Goal: Transaction & Acquisition: Purchase product/service

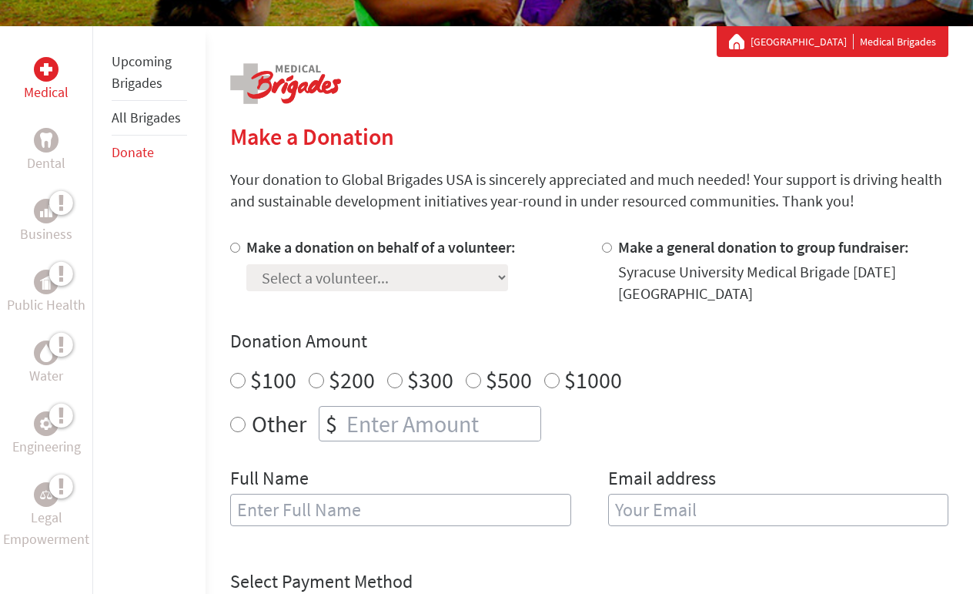
scroll to position [264, 0]
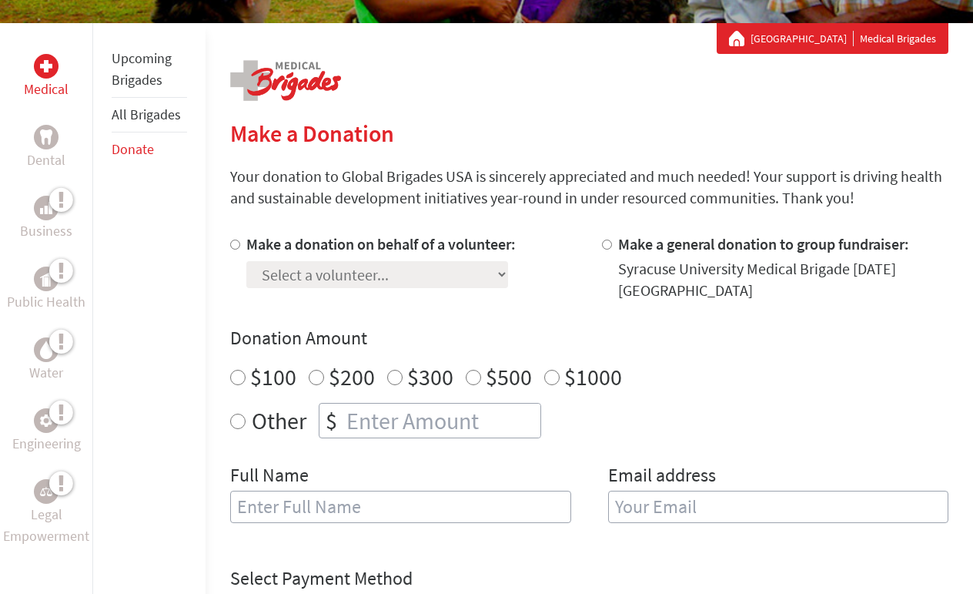
click at [234, 246] on input "Make a donation on behalf of a volunteer:" at bounding box center [235, 244] width 10 height 10
radio input "true"
click at [422, 275] on select "Select a volunteer... [PERSON_NAME] [PERSON_NAME] [PERSON_NAME] [PERSON_NAME] […" at bounding box center [377, 274] width 262 height 27
click at [246, 261] on select "Select a volunteer... [PERSON_NAME] [PERSON_NAME] [PERSON_NAME] [PERSON_NAME] […" at bounding box center [377, 274] width 262 height 27
click at [422, 275] on select "Select a volunteer... [PERSON_NAME] [PERSON_NAME] [PERSON_NAME] [PERSON_NAME] […" at bounding box center [377, 274] width 262 height 27
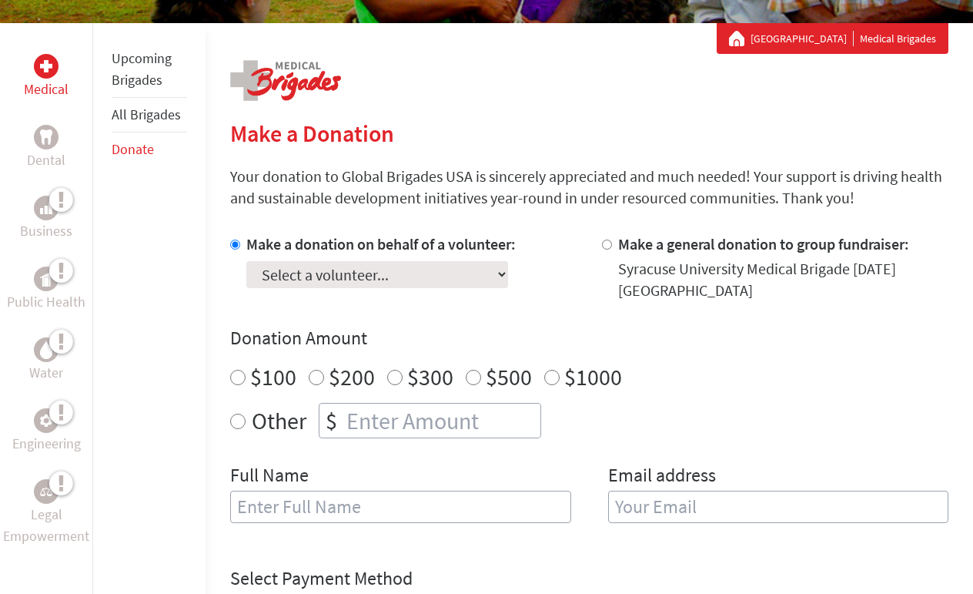
select select "5CD8F391-6ED6-11EF-BF8B-42010A8A0043"
click at [246, 261] on select "Select a volunteer... [PERSON_NAME] [PERSON_NAME] [PERSON_NAME] [PERSON_NAME] […" at bounding box center [377, 274] width 262 height 27
click at [234, 423] on input "Other" at bounding box center [237, 420] width 15 height 15
radio input "true"
click at [348, 424] on input "number" at bounding box center [441, 420] width 197 height 34
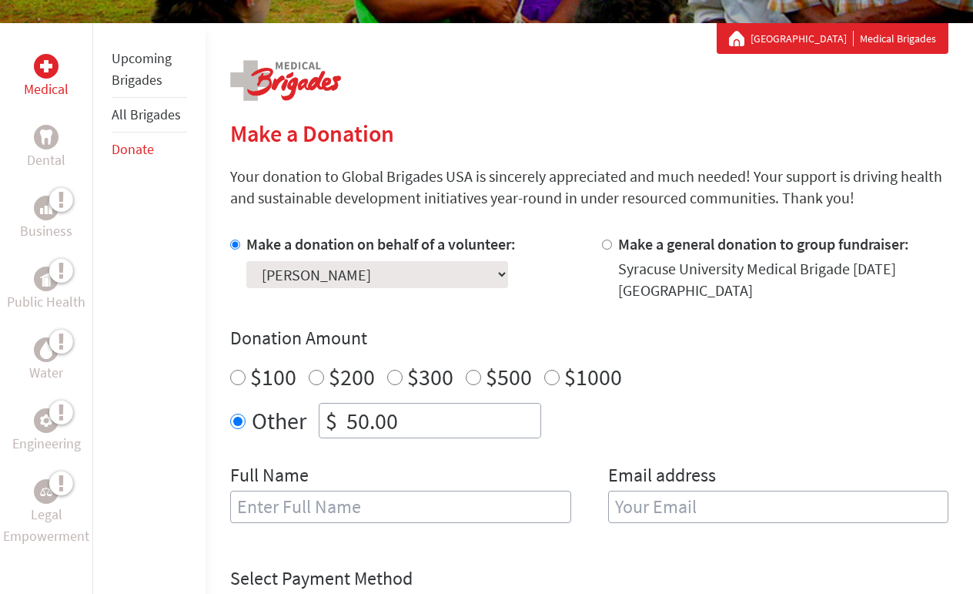
type input "50.00"
click at [267, 505] on input "text" at bounding box center [400, 506] width 340 height 32
type input "[PERSON_NAME] Day"
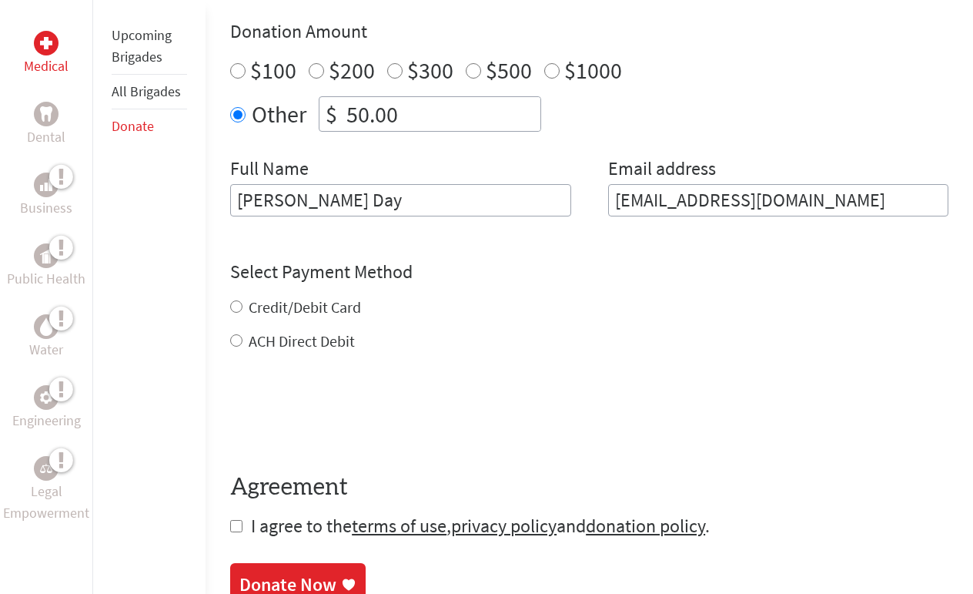
scroll to position [575, 0]
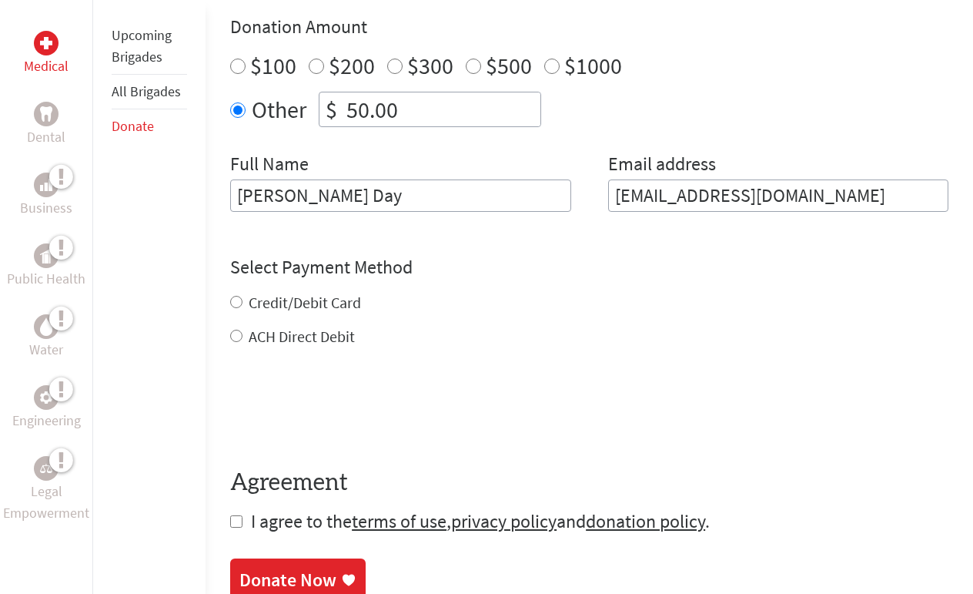
type input "[EMAIL_ADDRESS][DOMAIN_NAME]"
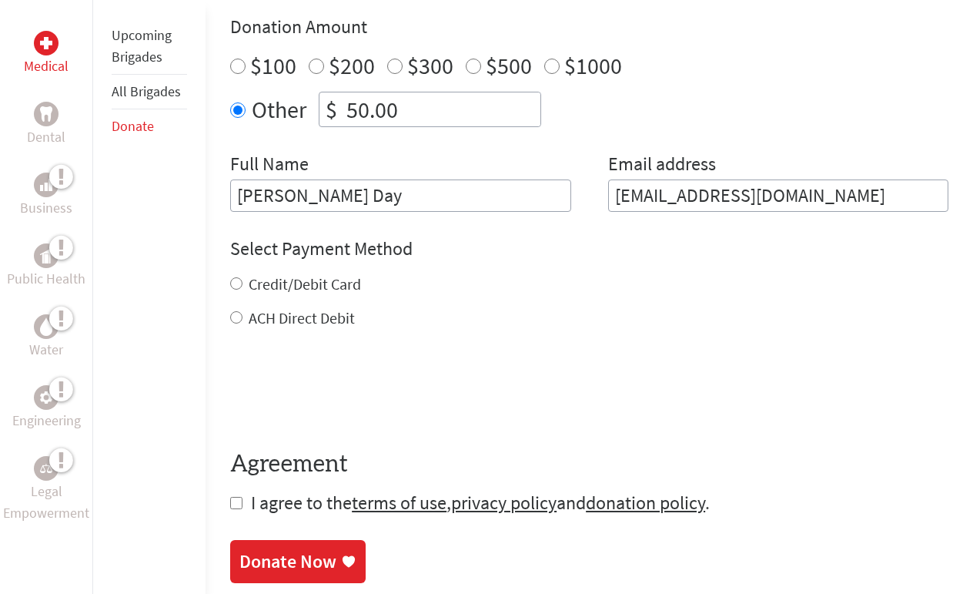
click at [234, 301] on div "Credit/Debit Card ACH Direct Debit" at bounding box center [589, 300] width 718 height 55
click at [232, 286] on input "Credit/Debit Card" at bounding box center [236, 283] width 12 height 12
radio input "true"
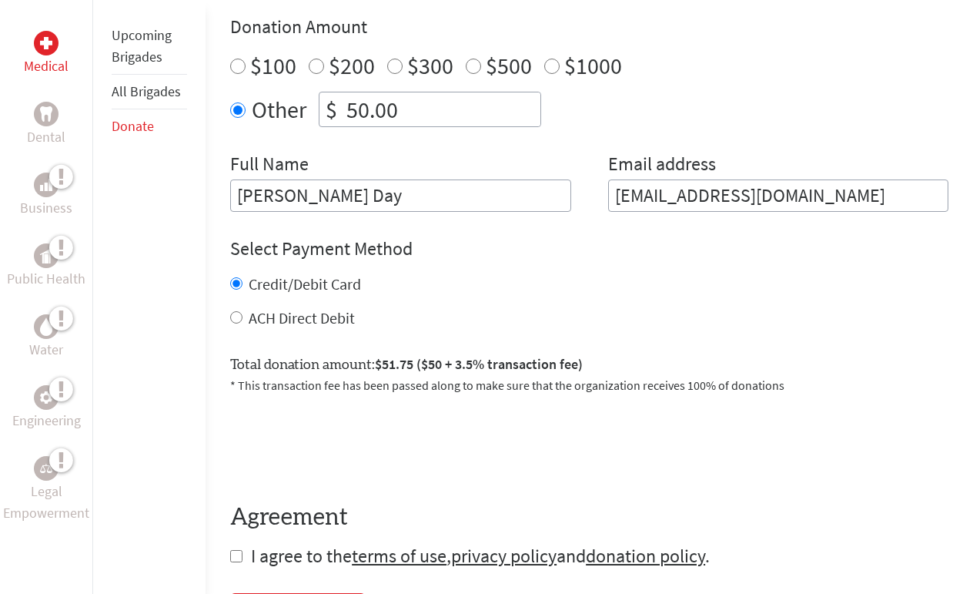
drag, startPoint x: 233, startPoint y: 561, endPoint x: 243, endPoint y: 560, distance: 10.0
click at [234, 561] on input "checkbox" at bounding box center [236, 556] width 12 height 12
checkbox input "true"
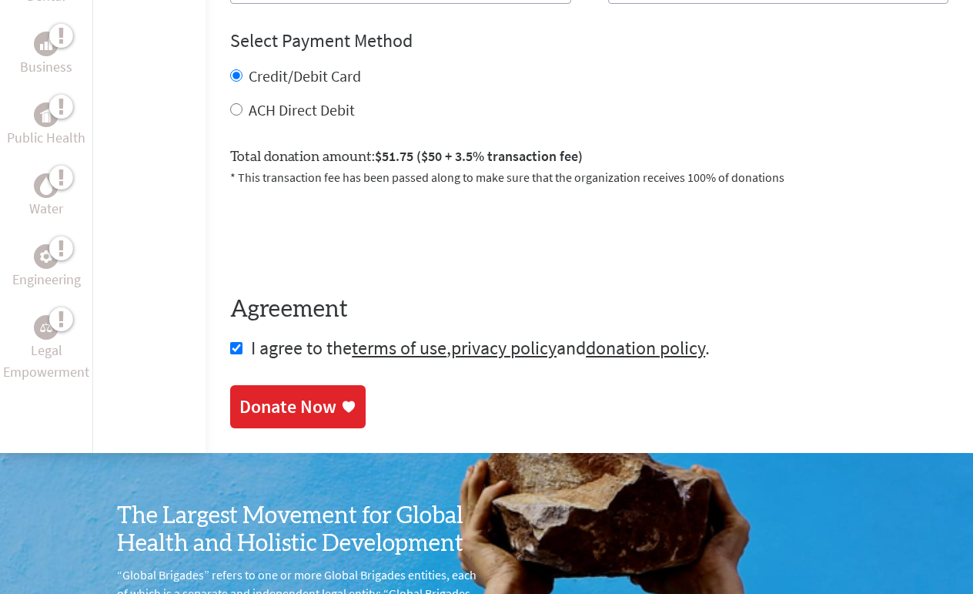
scroll to position [808, 0]
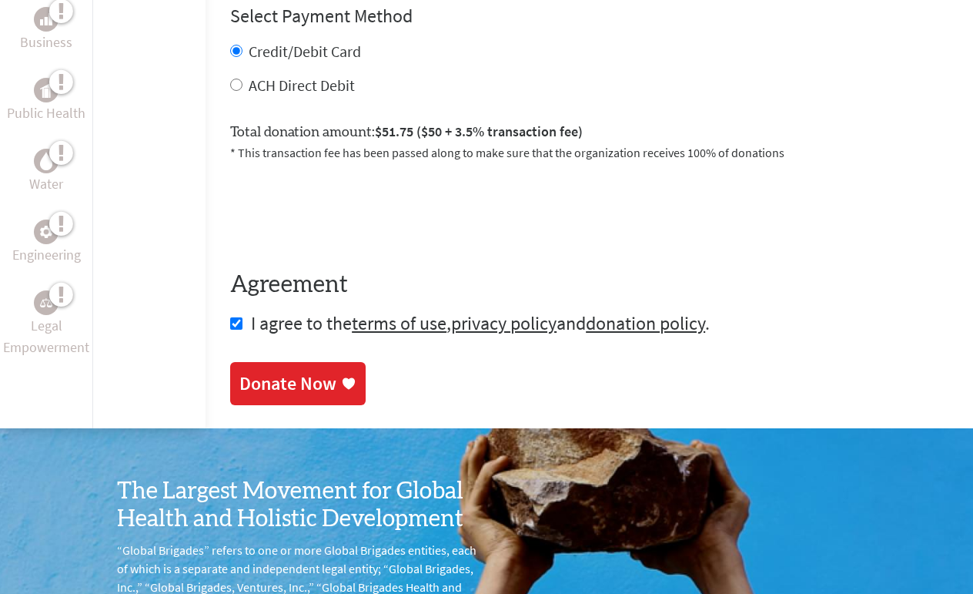
click at [285, 387] on div "Donate Now" at bounding box center [287, 383] width 97 height 25
